Goal: Task Accomplishment & Management: Manage account settings

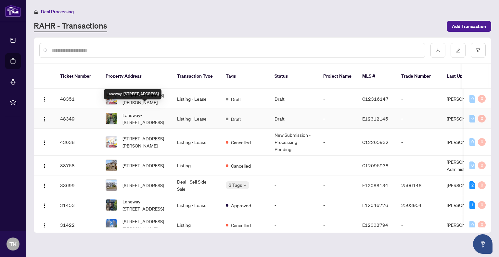
click at [161, 112] on span "Laneway-[STREET_ADDRESS]" at bounding box center [144, 118] width 44 height 14
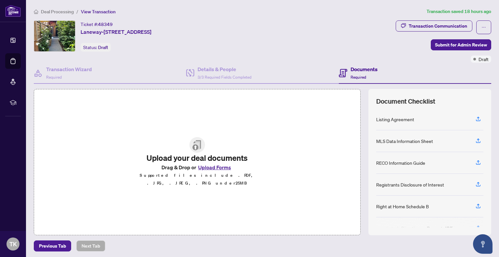
click at [214, 170] on button "Upload Forms" at bounding box center [214, 167] width 37 height 8
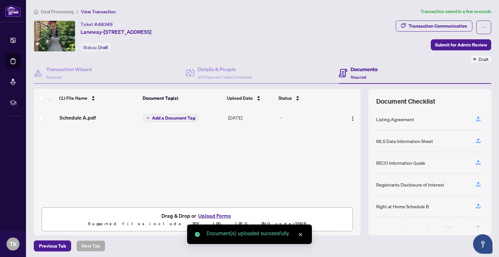
click at [305, 236] on div "Document(s) uploaded successfully." at bounding box center [249, 233] width 125 height 19
click at [350, 119] on img "button" at bounding box center [352, 118] width 5 height 5
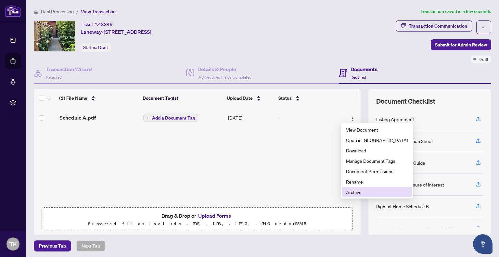
click at [361, 192] on span "Archive" at bounding box center [377, 191] width 62 height 7
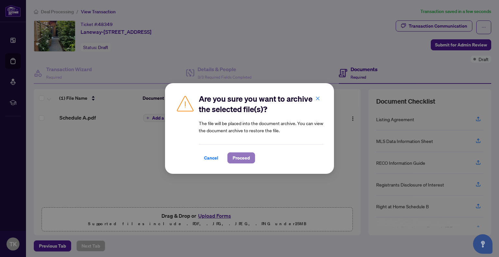
click at [243, 158] on span "Proceed" at bounding box center [241, 158] width 17 height 10
